Goal: Check status

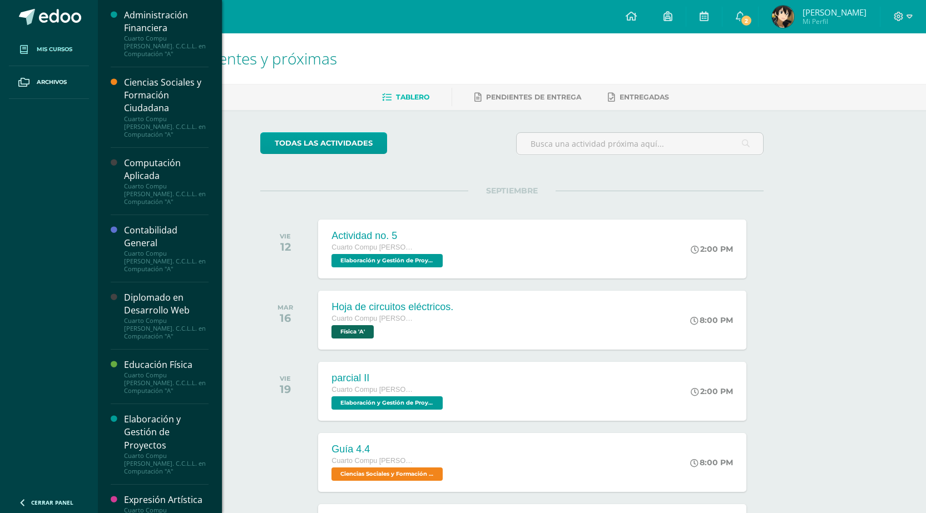
click at [77, 46] on link "Mis cursos" at bounding box center [49, 49] width 80 height 33
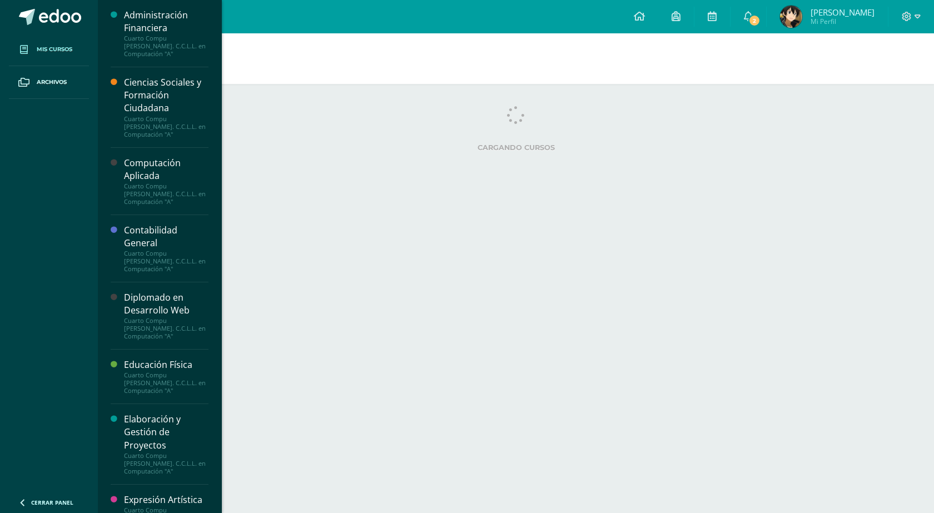
click at [71, 46] on span "Mis cursos" at bounding box center [55, 49] width 36 height 9
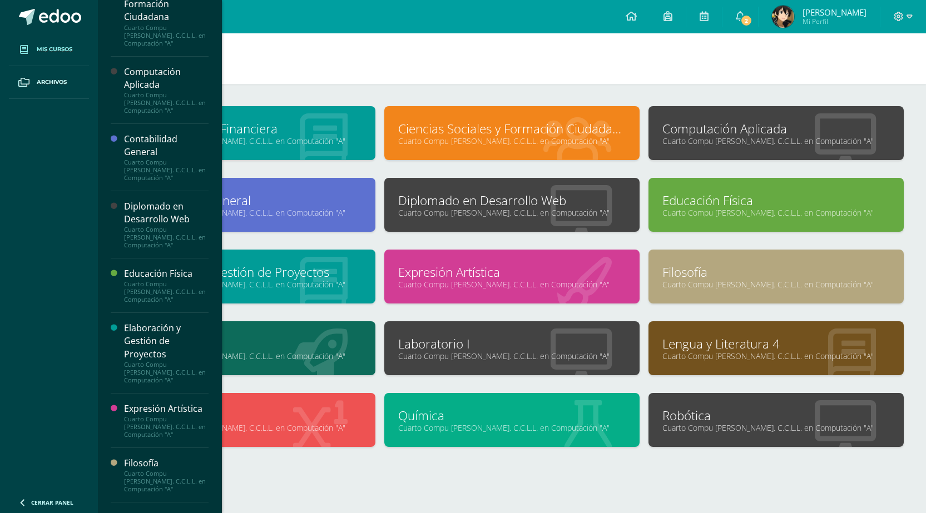
scroll to position [111, 0]
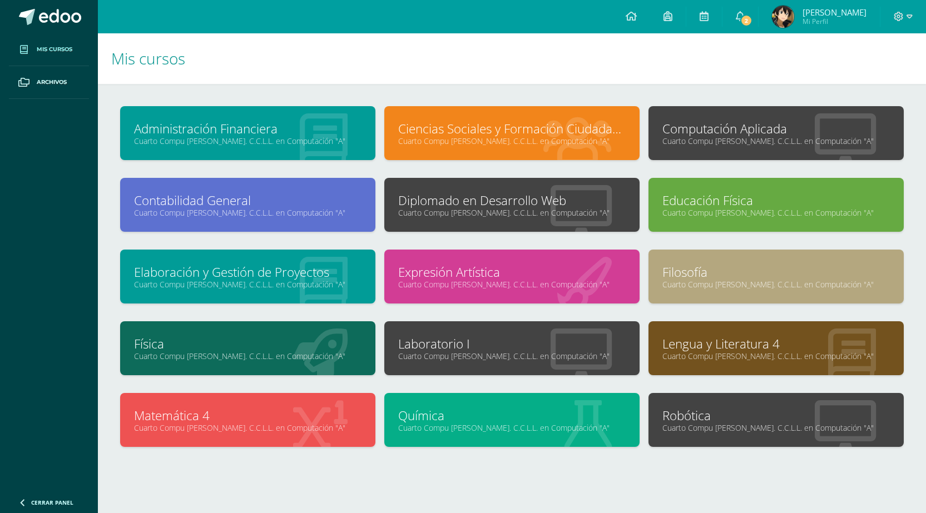
click at [466, 347] on link "Laboratorio I" at bounding box center [511, 343] width 227 height 17
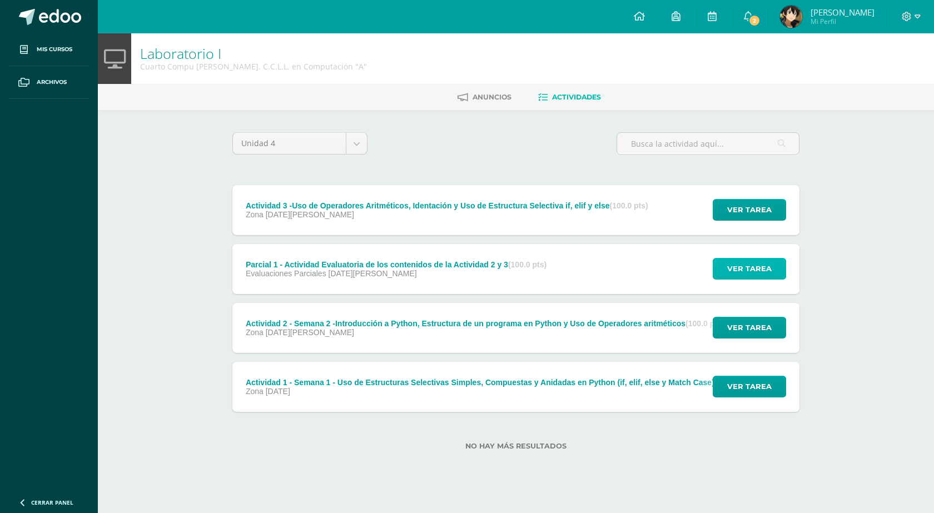
drag, startPoint x: 754, startPoint y: 276, endPoint x: 747, endPoint y: 279, distance: 7.2
click at [747, 279] on span "Ver tarea" at bounding box center [749, 269] width 44 height 21
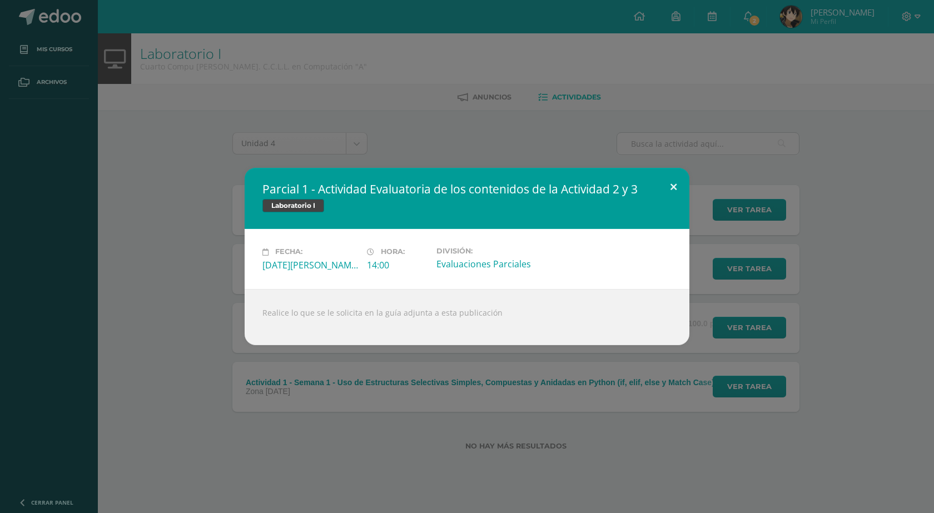
click at [667, 189] on button at bounding box center [674, 187] width 32 height 38
